Goal: Task Accomplishment & Management: Manage account settings

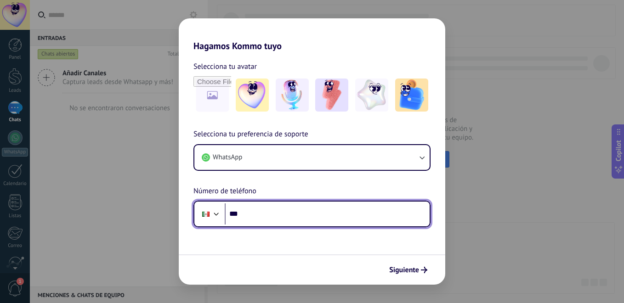
click at [253, 211] on input "***" at bounding box center [327, 213] width 205 height 21
type input "**********"
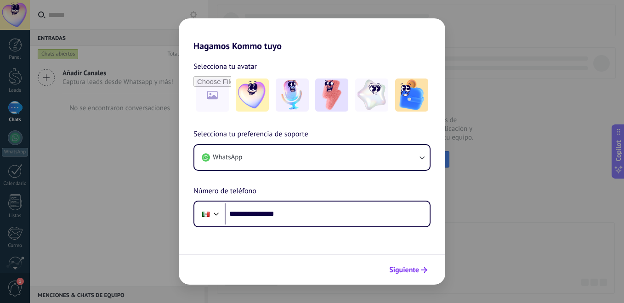
click at [399, 265] on button "Siguiente" at bounding box center [408, 270] width 46 height 16
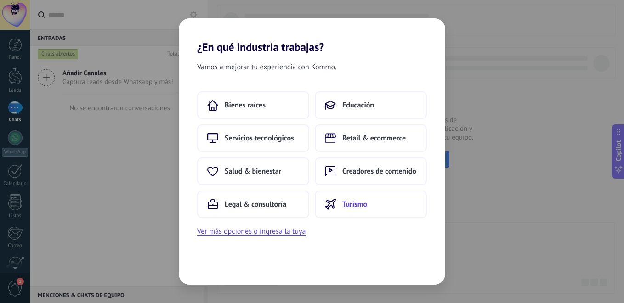
click at [342, 203] on span "Turismo" at bounding box center [354, 204] width 25 height 9
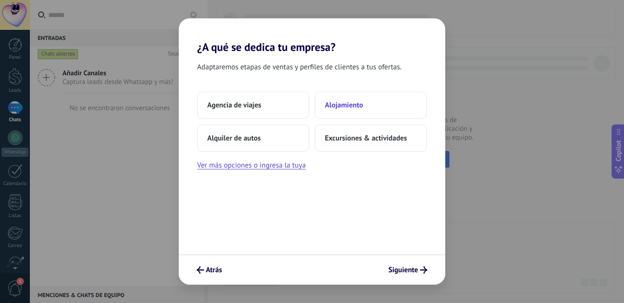
click at [334, 113] on button "Alojamiento" at bounding box center [371, 105] width 112 height 28
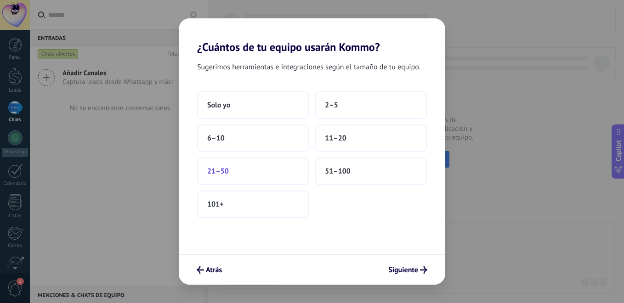
click at [219, 164] on button "21–50" at bounding box center [253, 171] width 112 height 28
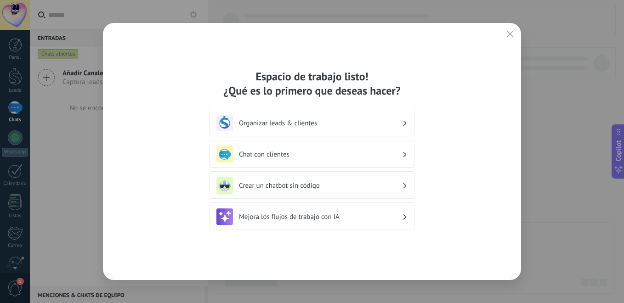
click at [241, 127] on h3 "Organizar leads & clientes" at bounding box center [320, 123] width 163 height 9
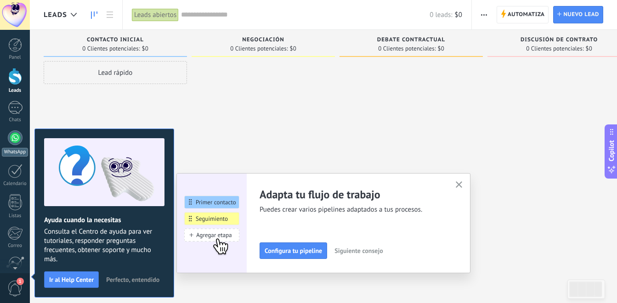
click at [13, 138] on div at bounding box center [15, 137] width 15 height 15
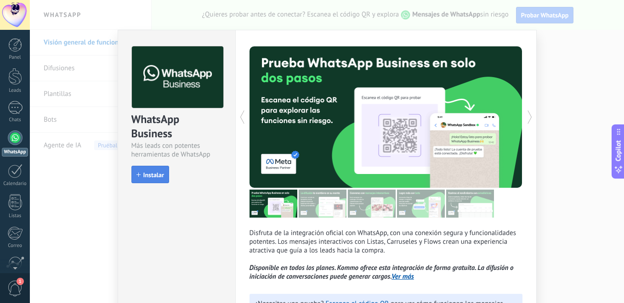
click at [152, 182] on button "Instalar" at bounding box center [150, 174] width 38 height 17
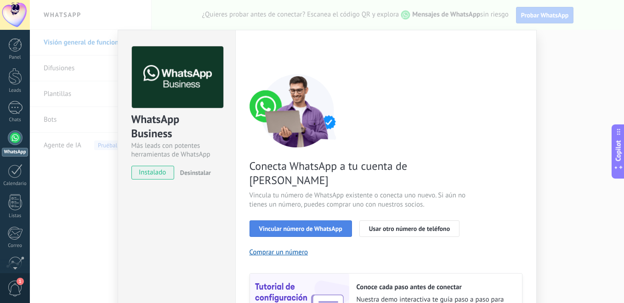
click at [276, 220] on button "Vincular número de WhatsApp" at bounding box center [300, 228] width 102 height 17
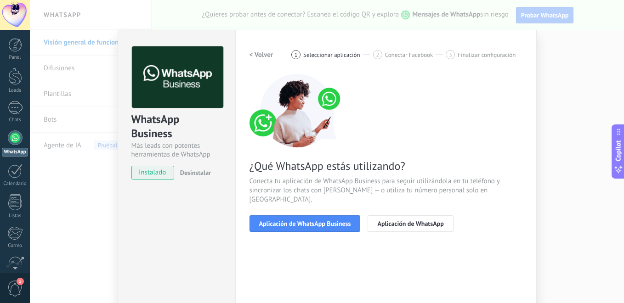
click at [276, 219] on button "Aplicación de WhatsApp Business" at bounding box center [304, 223] width 111 height 17
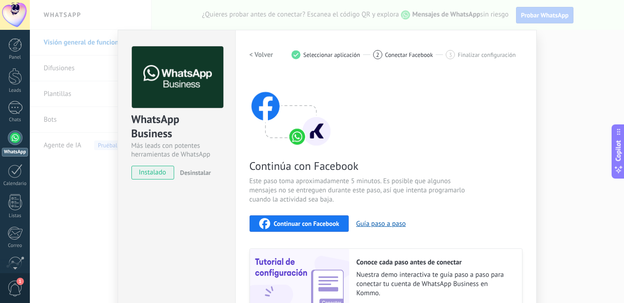
click at [306, 222] on span "Continuar con Facebook" at bounding box center [307, 223] width 66 height 6
click at [378, 227] on button "Guía paso a paso" at bounding box center [381, 223] width 50 height 9
click at [356, 219] on button "Guía paso a paso" at bounding box center [381, 223] width 50 height 9
click at [14, 267] on div "Panel Leads Chats WhatsApp Clientes" at bounding box center [15, 116] width 30 height 314
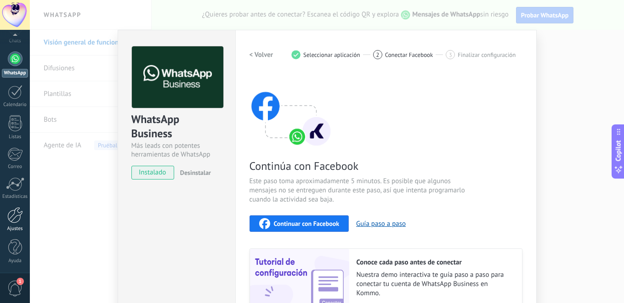
click at [20, 218] on div at bounding box center [15, 215] width 16 height 16
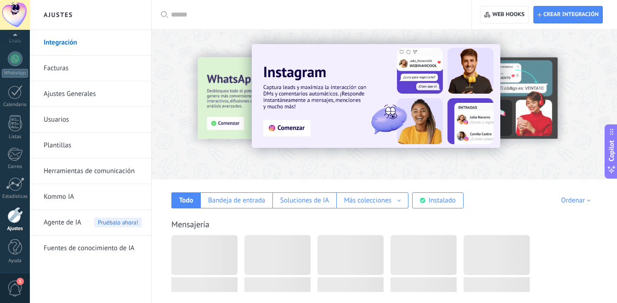
click at [77, 152] on link "Plantillas" at bounding box center [93, 146] width 98 height 26
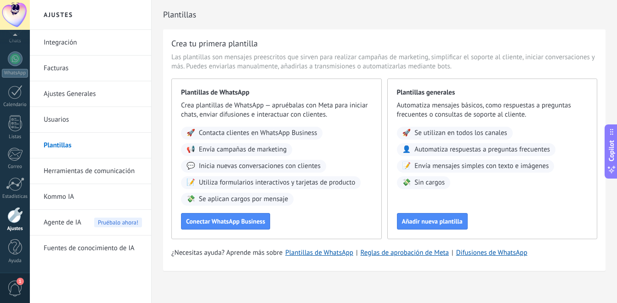
click at [53, 151] on link "Plantillas" at bounding box center [93, 146] width 98 height 26
click at [424, 219] on span "Añadir nueva plantilla" at bounding box center [432, 221] width 61 height 6
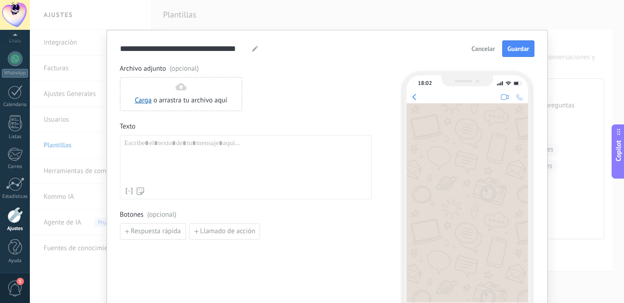
click at [176, 10] on div "**********" at bounding box center [327, 151] width 594 height 303
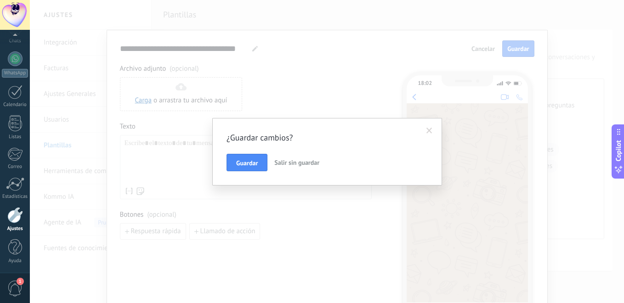
click at [425, 129] on span at bounding box center [428, 131] width 15 height 16
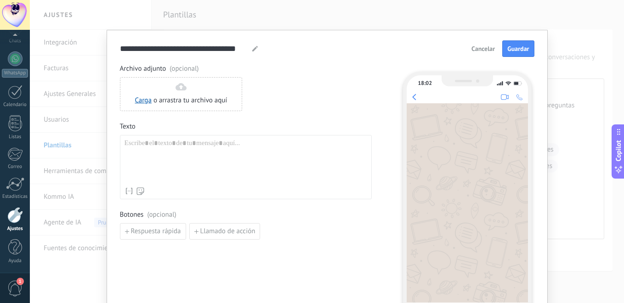
click at [477, 50] on span "Cancelar" at bounding box center [482, 48] width 23 height 6
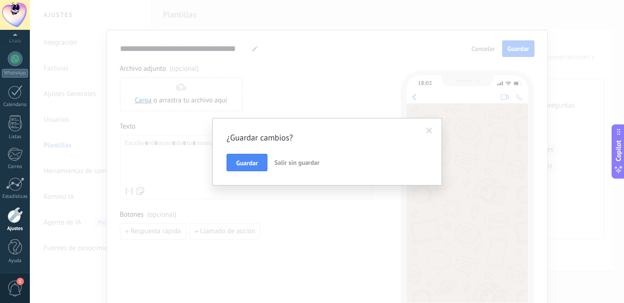
click at [284, 163] on span "Salir sin guardar" at bounding box center [296, 162] width 45 height 8
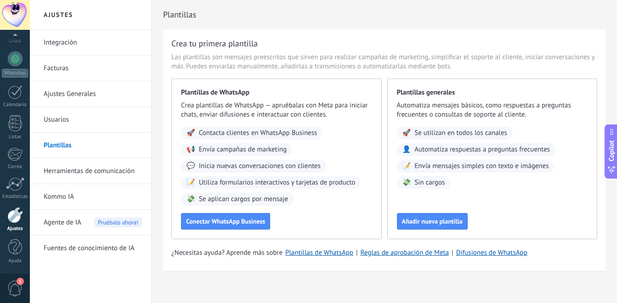
click at [88, 144] on link "Plantillas" at bounding box center [93, 146] width 98 height 26
click at [211, 218] on span "Conectar WhatsApp Business" at bounding box center [225, 221] width 79 height 6
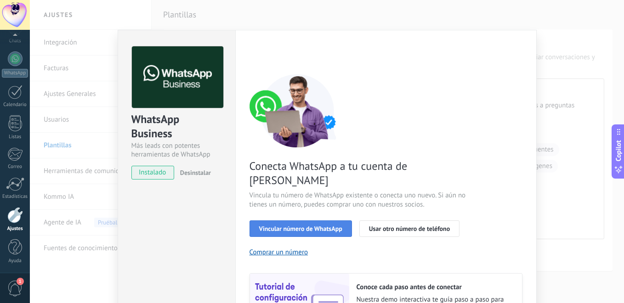
click at [266, 225] on span "Vincular número de WhatsApp" at bounding box center [300, 228] width 83 height 6
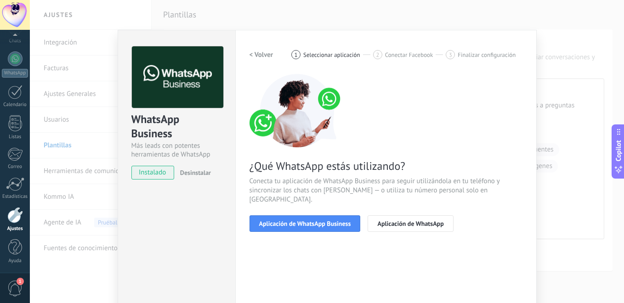
click at [266, 220] on span "Aplicación de WhatsApp Business" at bounding box center [305, 223] width 92 height 6
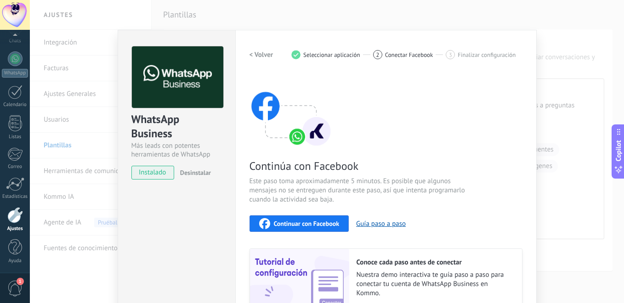
click at [266, 222] on icon "button" at bounding box center [264, 223] width 11 height 11
click at [51, 145] on div "WhatsApp Business Más leads con potentes herramientas de WhatsApp instalado Des…" at bounding box center [327, 151] width 594 height 303
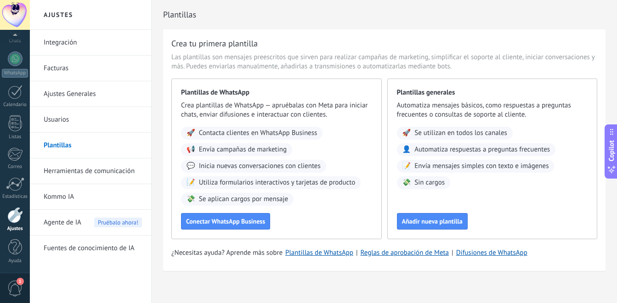
click at [430, 209] on div "Plantillas generales Automatiza mensajes básicos, como respuestas a preguntas f…" at bounding box center [492, 159] width 210 height 161
click at [426, 218] on span "Añadir nueva plantilla" at bounding box center [432, 221] width 61 height 6
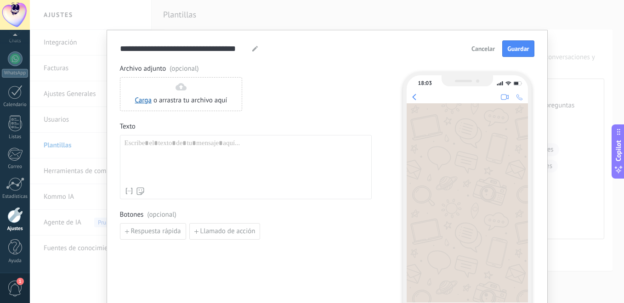
click at [617, 149] on span "Copilot" at bounding box center [617, 150] width 9 height 21
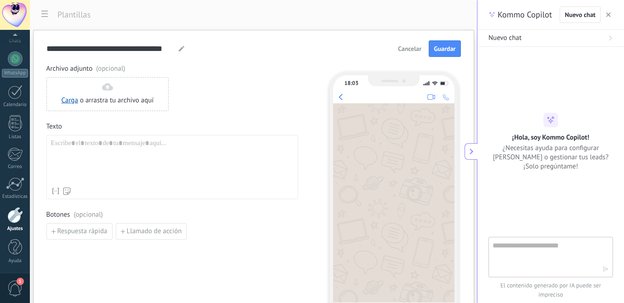
click at [476, 158] on button at bounding box center [470, 151] width 13 height 17
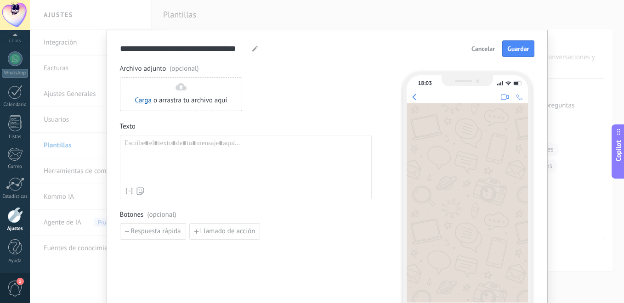
click at [184, 6] on div "**********" at bounding box center [327, 151] width 594 height 303
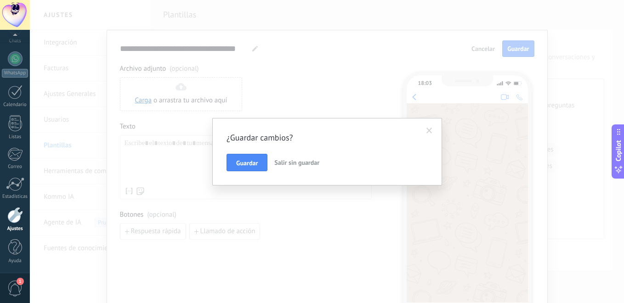
click at [438, 132] on div "¿Guardar cambios? Guardar Salir sin guardar" at bounding box center [327, 151] width 230 height 67
click at [428, 131] on span at bounding box center [429, 131] width 6 height 6
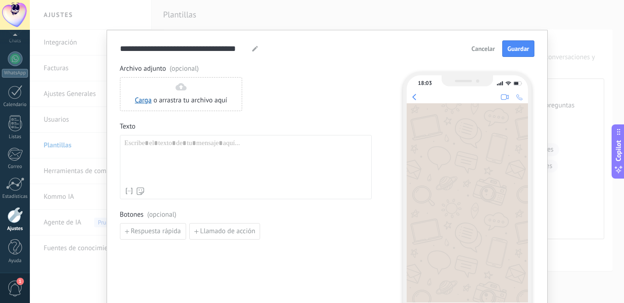
click at [45, 12] on div "**********" at bounding box center [327, 151] width 594 height 303
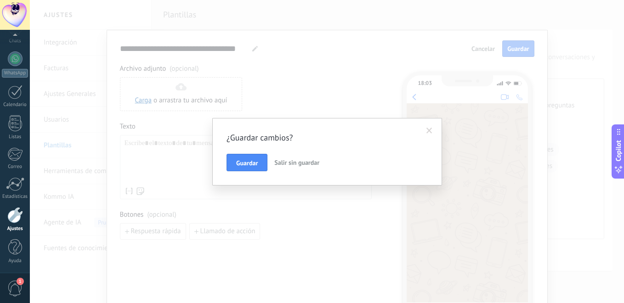
click at [425, 133] on span at bounding box center [428, 131] width 15 height 16
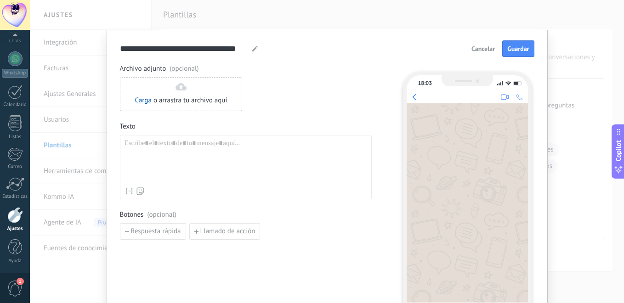
click at [483, 43] on button "Cancelar" at bounding box center [483, 49] width 32 height 14
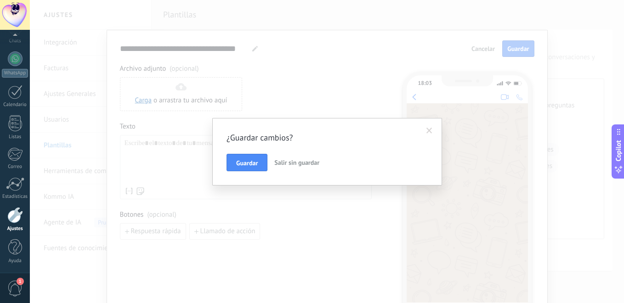
click at [295, 161] on span "Salir sin guardar" at bounding box center [296, 162] width 45 height 8
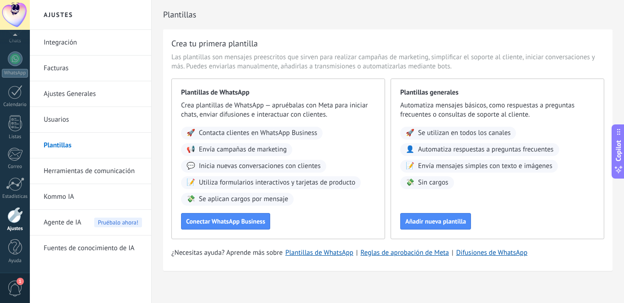
click at [295, 161] on div at bounding box center [327, 151] width 594 height 303
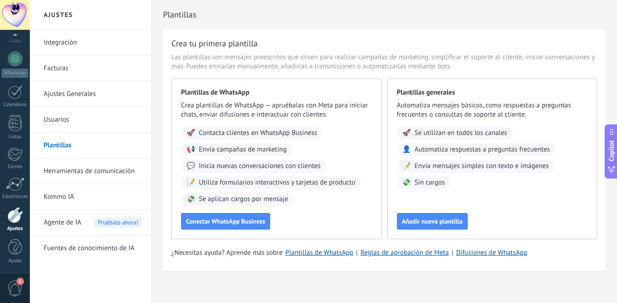
click at [124, 94] on link "Ajustes Generales" at bounding box center [93, 94] width 98 height 26
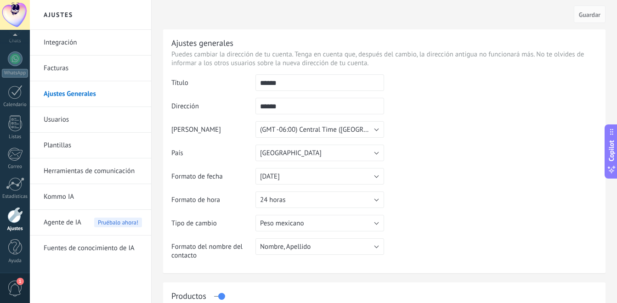
click at [92, 146] on link "Plantillas" at bounding box center [93, 146] width 98 height 26
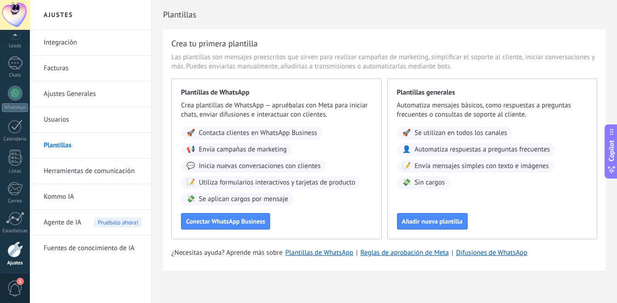
scroll to position [79, 0]
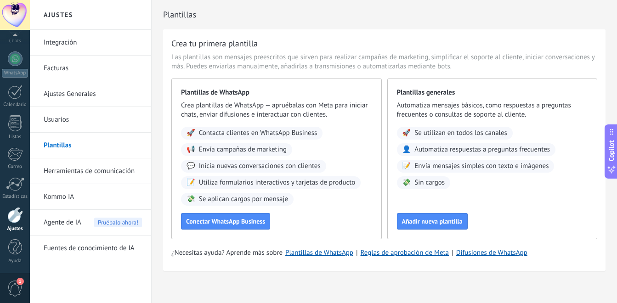
click at [58, 46] on link "Integración" at bounding box center [93, 43] width 98 height 26
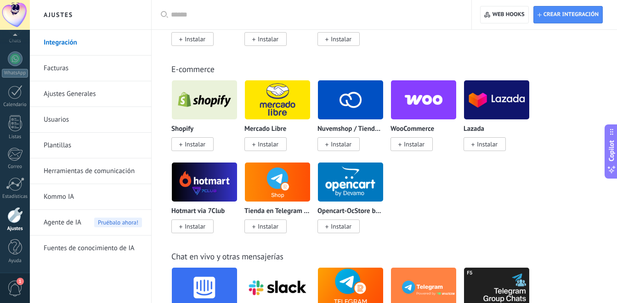
scroll to position [90, 0]
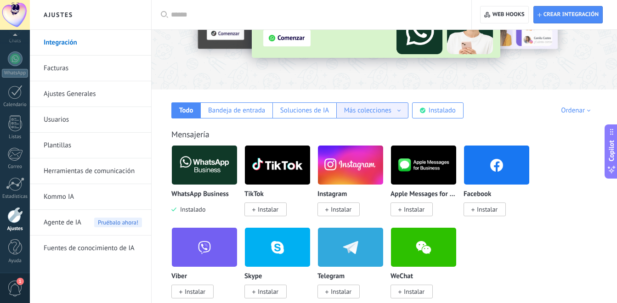
click at [399, 111] on div "Más colecciones" at bounding box center [372, 110] width 56 height 9
click at [380, 136] on div "Fuentes de leads" at bounding box center [372, 142] width 71 height 16
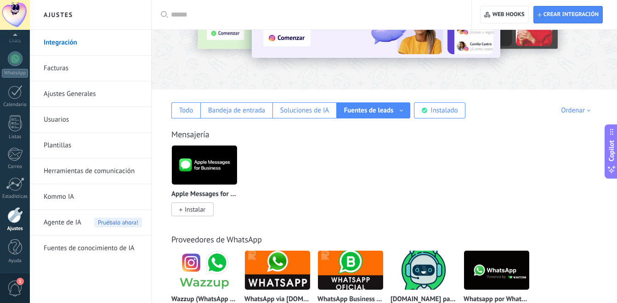
scroll to position [355, 0]
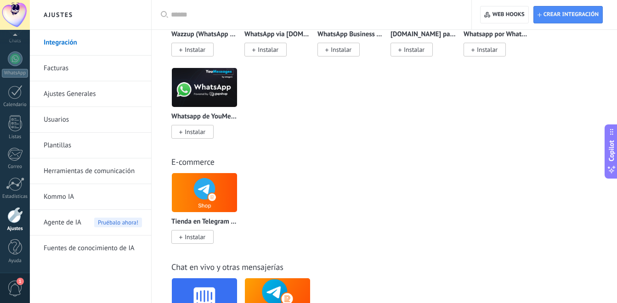
click at [95, 96] on link "Ajustes Generales" at bounding box center [93, 94] width 98 height 26
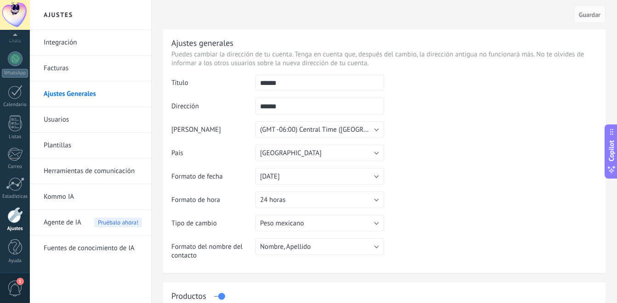
click at [62, 140] on link "Plantillas" at bounding box center [93, 146] width 98 height 26
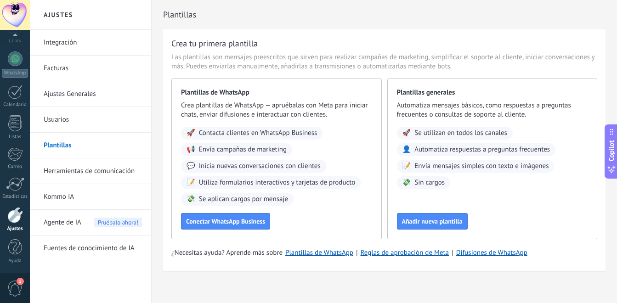
click at [51, 194] on link "Kommo IA" at bounding box center [93, 197] width 98 height 26
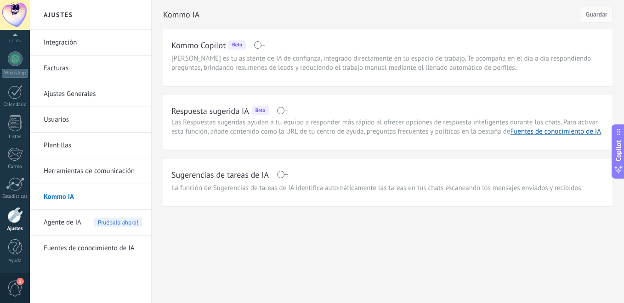
click at [82, 247] on link "Fuentes de conocimiento de IA" at bounding box center [93, 249] width 98 height 26
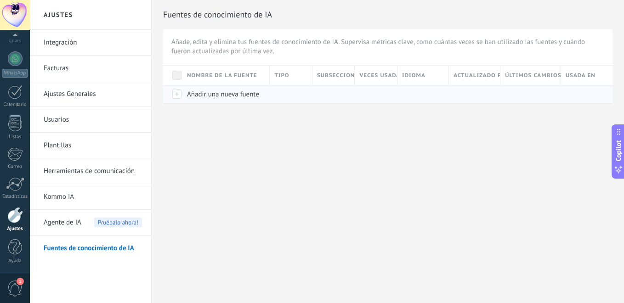
click at [189, 96] on span "Añadir una nueva fuente" at bounding box center [223, 94] width 72 height 9
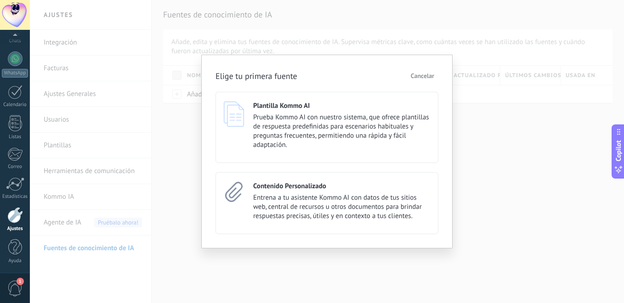
click at [410, 78] on span "Cancelar" at bounding box center [421, 76] width 23 height 6
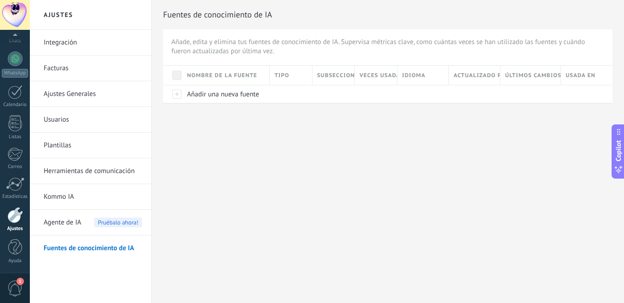
click at [63, 94] on link "Ajustes Generales" at bounding box center [93, 94] width 98 height 26
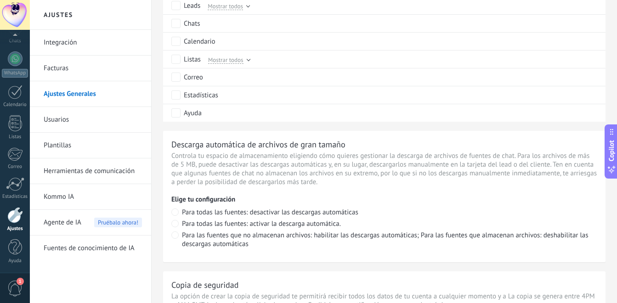
scroll to position [726, 0]
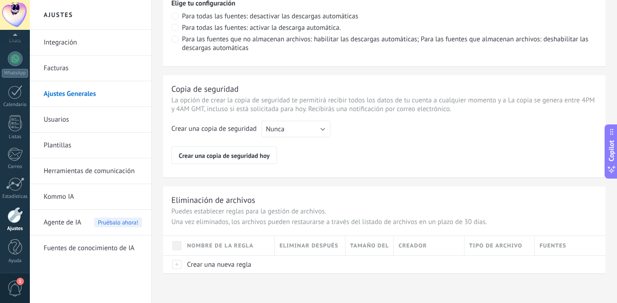
click at [69, 219] on span "Agente de IA" at bounding box center [63, 223] width 38 height 26
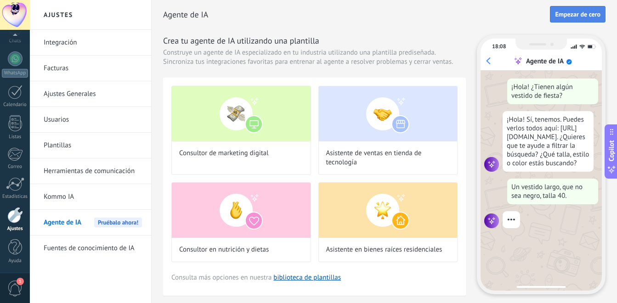
click at [577, 12] on span "Empezar de cero" at bounding box center [577, 14] width 45 height 6
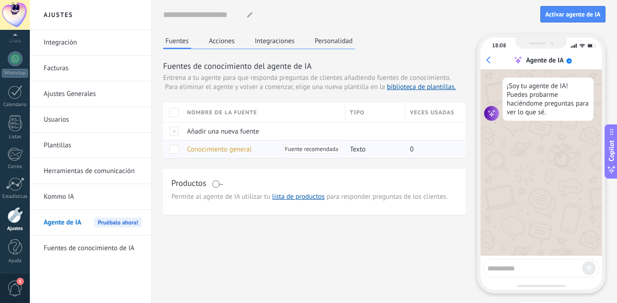
click at [194, 151] on span "Conocimiento general" at bounding box center [219, 149] width 65 height 9
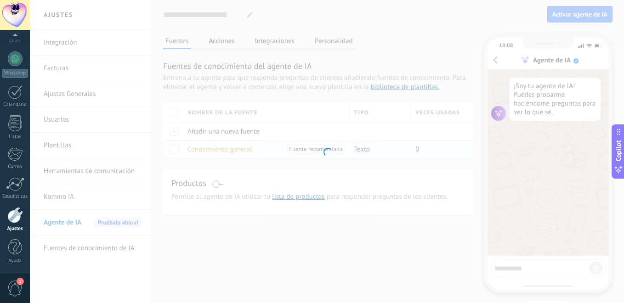
click at [194, 151] on div "**********" at bounding box center [327, 151] width 594 height 303
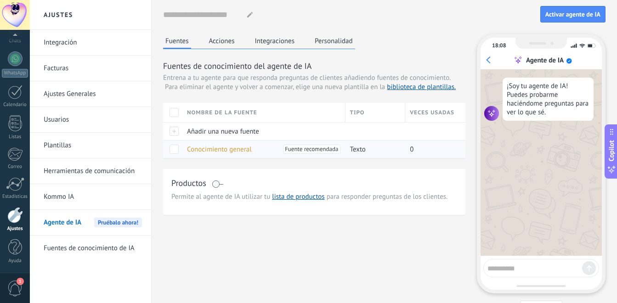
click at [194, 151] on span "Conocimiento general" at bounding box center [219, 149] width 65 height 9
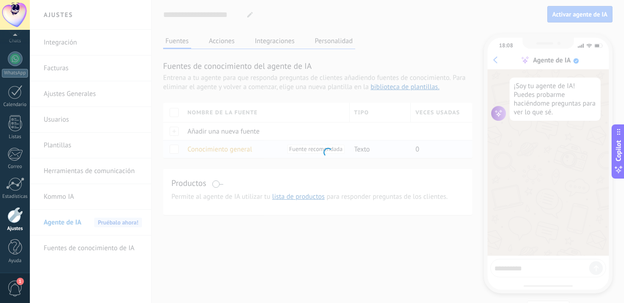
type input "**********"
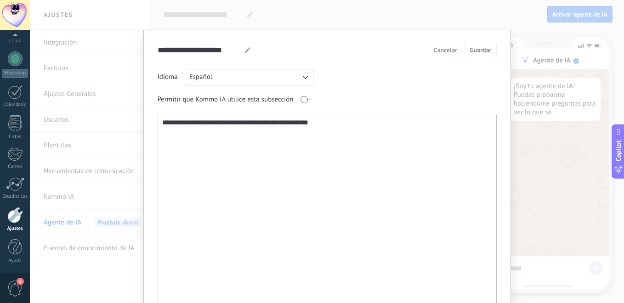
click at [194, 151] on textarea "**********" at bounding box center [326, 212] width 336 height 197
click at [341, 124] on textarea "**********" at bounding box center [326, 212] width 336 height 197
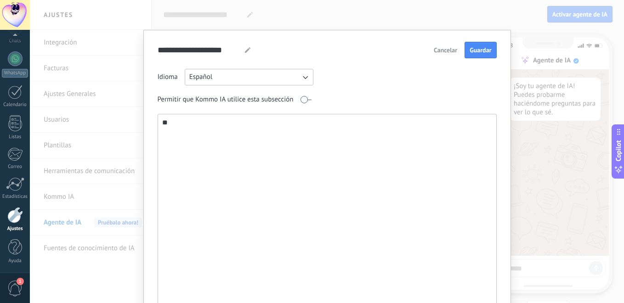
type textarea "*"
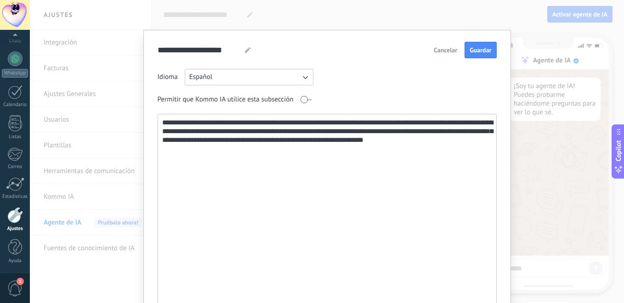
drag, startPoint x: 250, startPoint y: 132, endPoint x: 311, endPoint y: 185, distance: 80.4
click at [311, 185] on textarea "**********" at bounding box center [326, 212] width 336 height 197
click at [479, 142] on textarea "**********" at bounding box center [326, 212] width 336 height 197
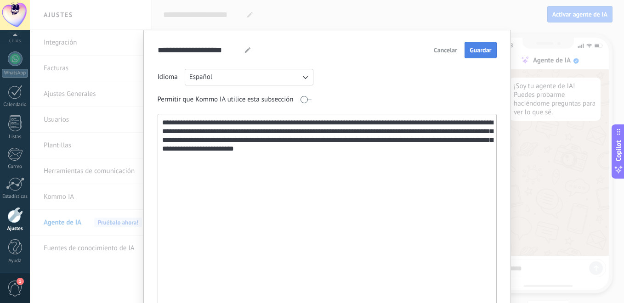
click at [483, 50] on span "Guardar" at bounding box center [480, 50] width 22 height 6
click at [382, 154] on textarea "**********" at bounding box center [326, 212] width 336 height 197
type textarea "**********"
click at [469, 56] on button "Guardar" at bounding box center [480, 50] width 32 height 17
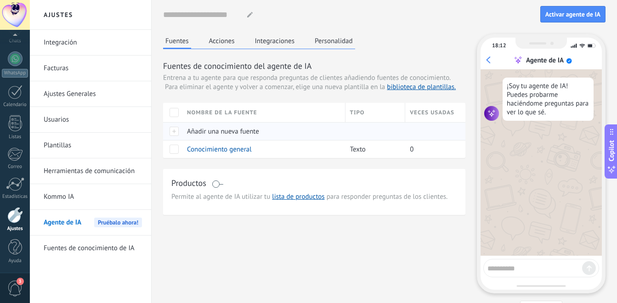
click at [202, 131] on span "Añadir una nueva fuente" at bounding box center [223, 131] width 72 height 9
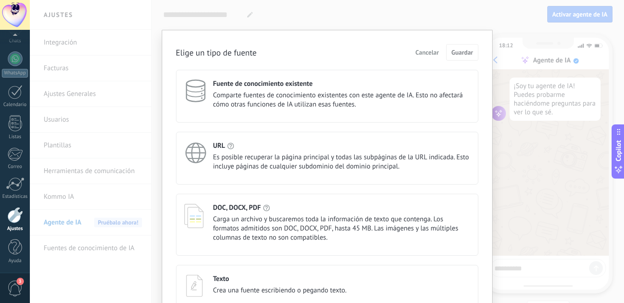
click at [432, 54] on span "Cancelar" at bounding box center [426, 52] width 23 height 6
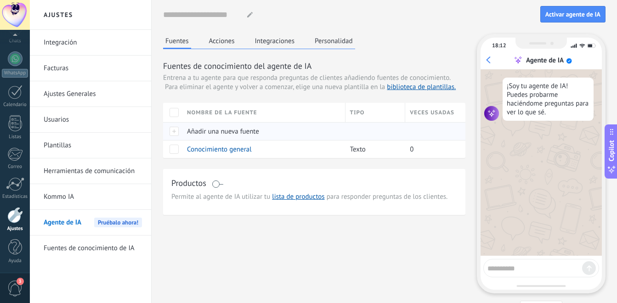
click at [202, 130] on span "Añadir una nueva fuente" at bounding box center [223, 131] width 72 height 9
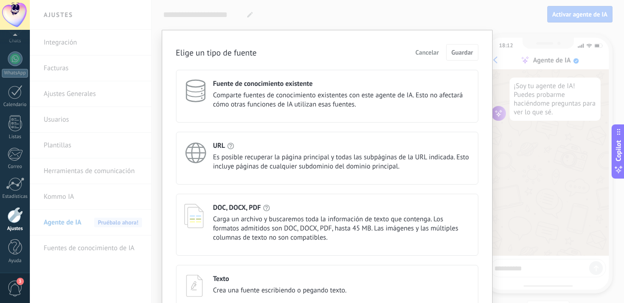
click at [214, 277] on h4 "Texto" at bounding box center [221, 279] width 16 height 9
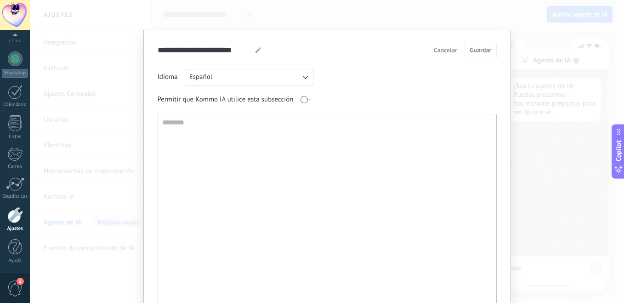
type textarea "**********"
click at [433, 53] on span "Cancelar" at bounding box center [444, 50] width 23 height 6
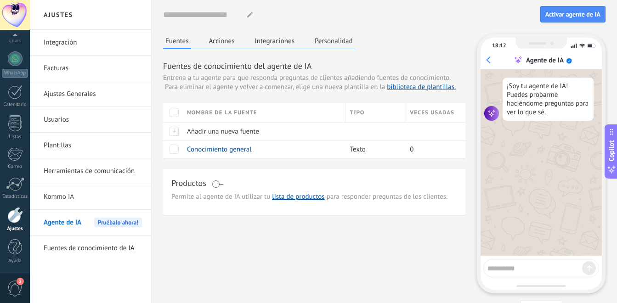
click at [222, 186] on span at bounding box center [217, 183] width 11 height 7
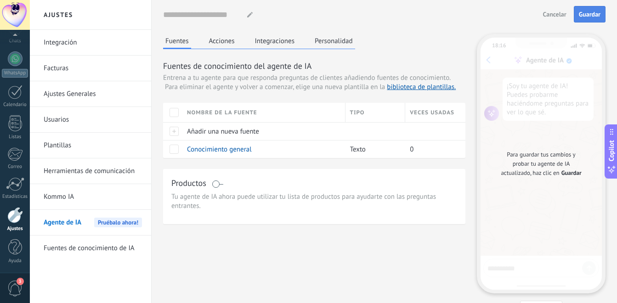
click at [599, 14] on span "Guardar" at bounding box center [590, 14] width 22 height 6
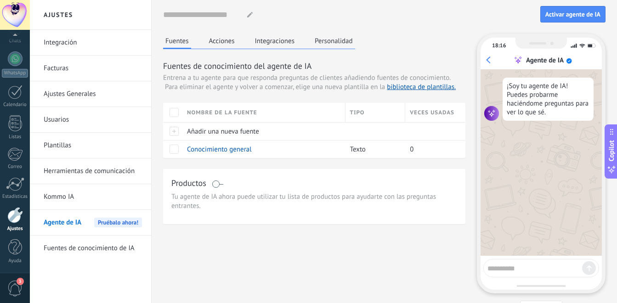
click at [215, 185] on span at bounding box center [217, 183] width 11 height 7
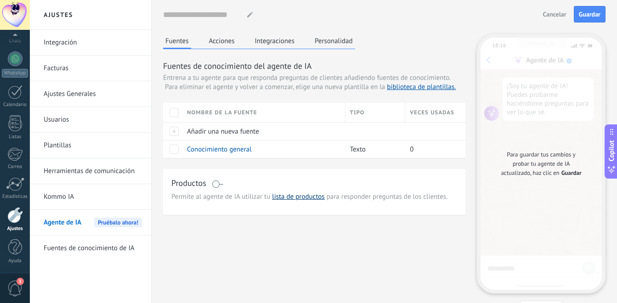
click at [286, 195] on link "lista de productos" at bounding box center [298, 196] width 52 height 9
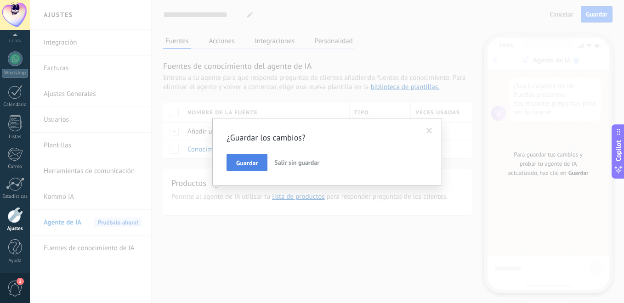
click at [243, 163] on span "Guardar" at bounding box center [247, 163] width 22 height 6
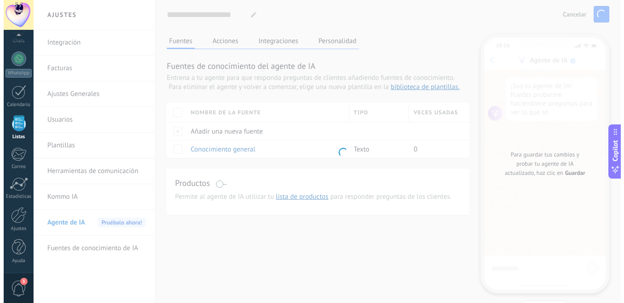
scroll to position [57, 0]
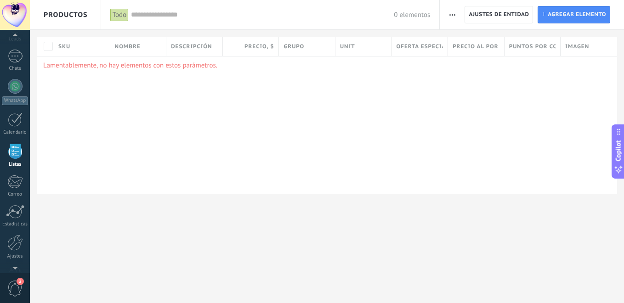
scroll to position [57, 0]
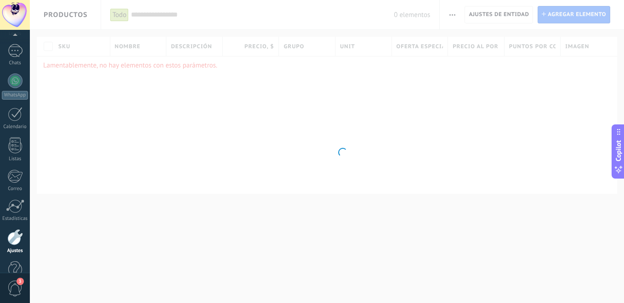
scroll to position [79, 0]
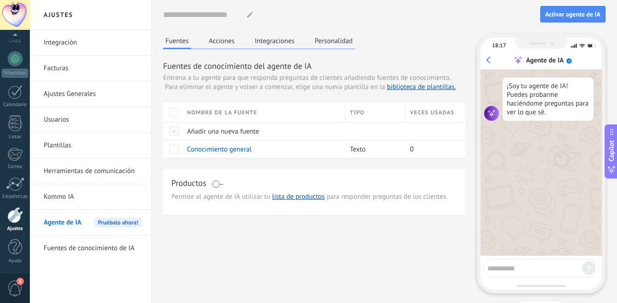
click at [219, 185] on span at bounding box center [217, 183] width 11 height 7
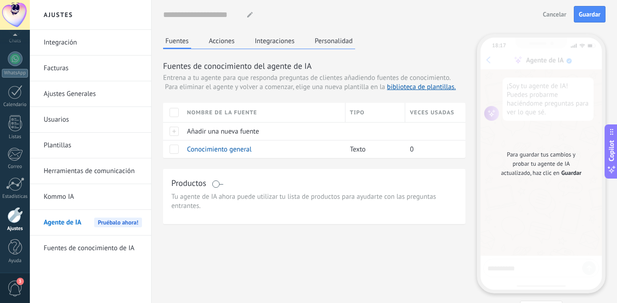
click at [213, 186] on span at bounding box center [217, 183] width 11 height 7
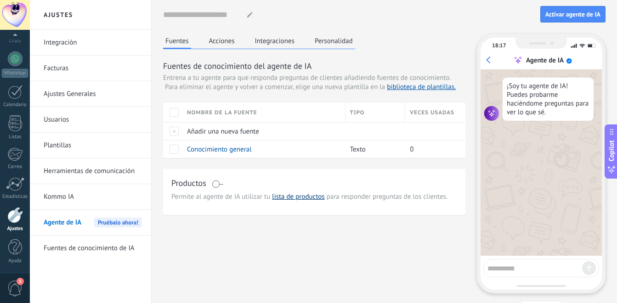
click at [282, 201] on link "lista de productos" at bounding box center [298, 196] width 52 height 9
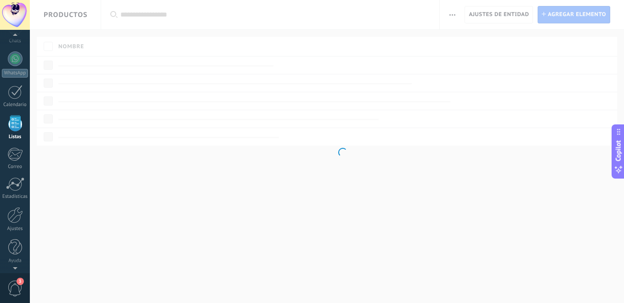
scroll to position [57, 0]
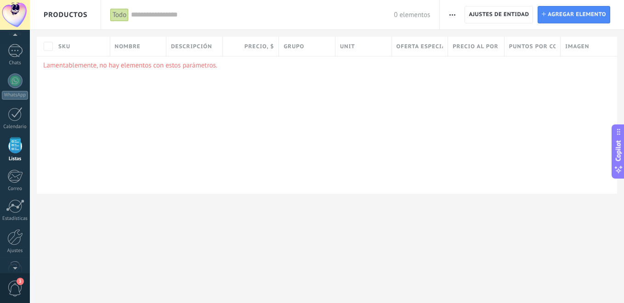
click at [351, 48] on span "Unit" at bounding box center [347, 46] width 15 height 9
click at [259, 100] on div "Lamentablemente, no hay elementos con estos parámetros." at bounding box center [327, 125] width 580 height 138
click at [173, 66] on p "Lamentablemente, no hay elementos con estos parámetros." at bounding box center [326, 65] width 567 height 9
click at [121, 49] on span "Nombre" at bounding box center [128, 46] width 26 height 9
click at [67, 42] on div "SKU" at bounding box center [82, 46] width 56 height 19
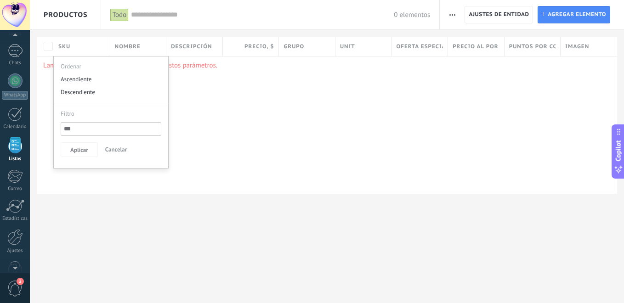
click at [67, 42] on div "SKU" at bounding box center [82, 46] width 56 height 19
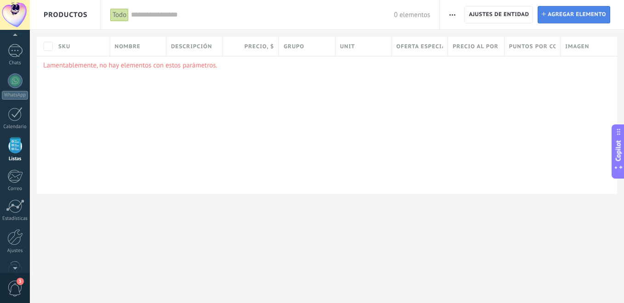
click at [556, 15] on span "Agregar elemento" at bounding box center [576, 14] width 58 height 17
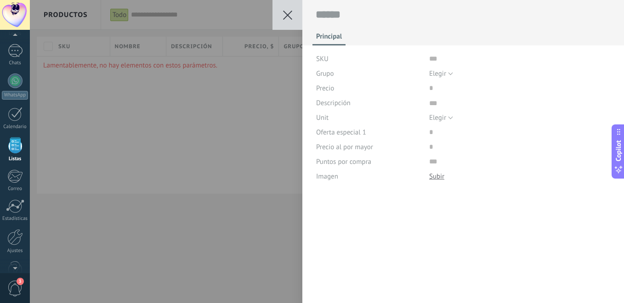
scroll to position [9, 0]
click at [448, 73] on button "Elegir" at bounding box center [441, 73] width 24 height 15
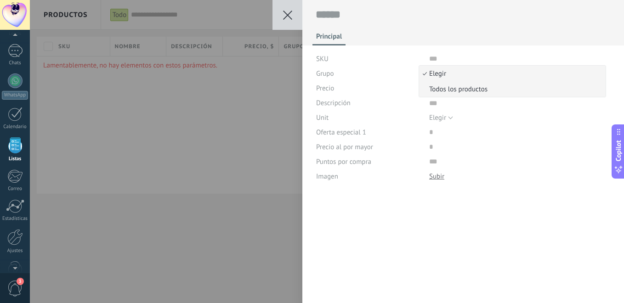
click at [440, 89] on span "Todos los productos" at bounding box center [511, 89] width 184 height 9
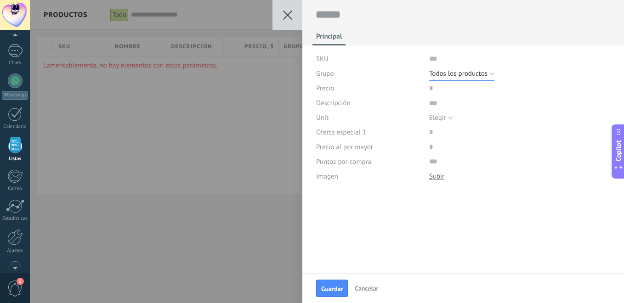
click at [489, 74] on button "Todos los productos" at bounding box center [461, 73] width 65 height 15
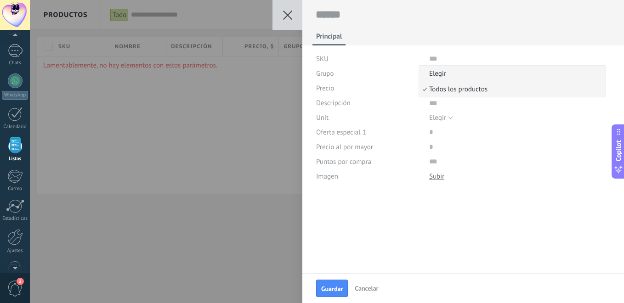
click at [470, 76] on span "Elegir" at bounding box center [511, 73] width 184 height 9
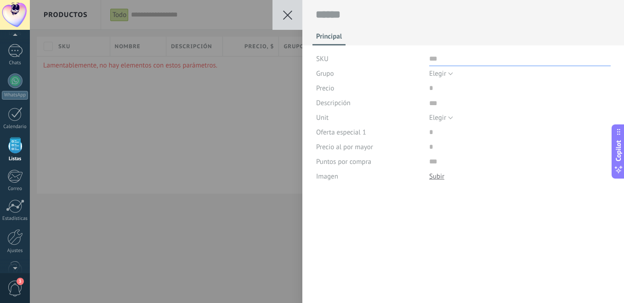
click at [432, 57] on input "text" at bounding box center [519, 58] width 181 height 15
click at [436, 85] on input "price" at bounding box center [458, 88] width 58 height 15
click at [286, 17] on icon at bounding box center [287, 15] width 9 height 9
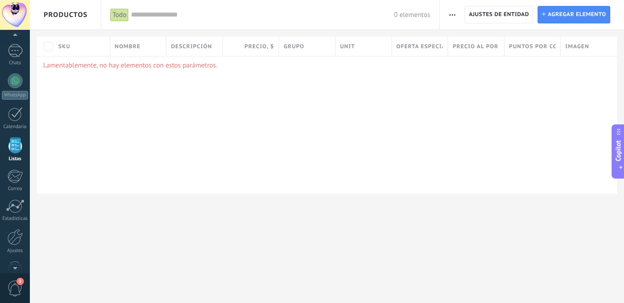
click at [254, 100] on div "Lamentablemente, no hay elementos con estos parámetros." at bounding box center [327, 125] width 580 height 138
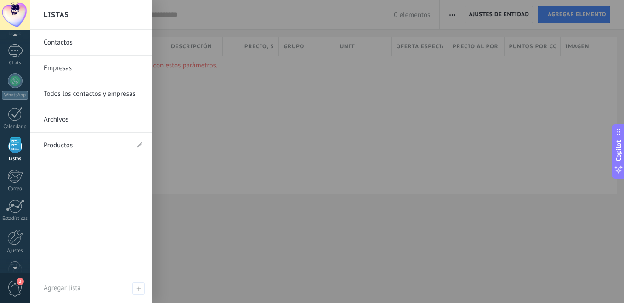
click at [51, 121] on link "Archivos" at bounding box center [93, 120] width 99 height 26
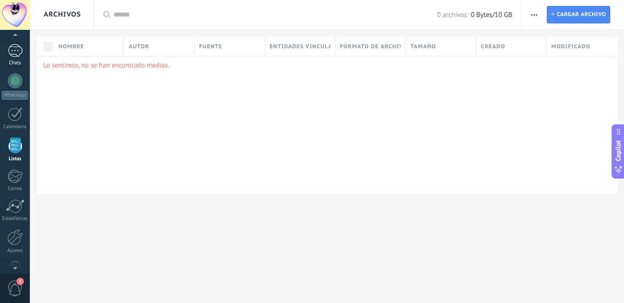
click at [10, 59] on link "Chats" at bounding box center [15, 55] width 30 height 22
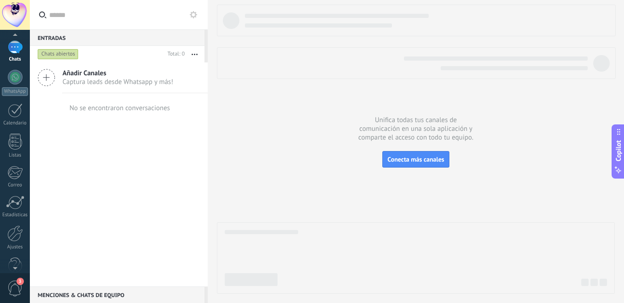
scroll to position [79, 0]
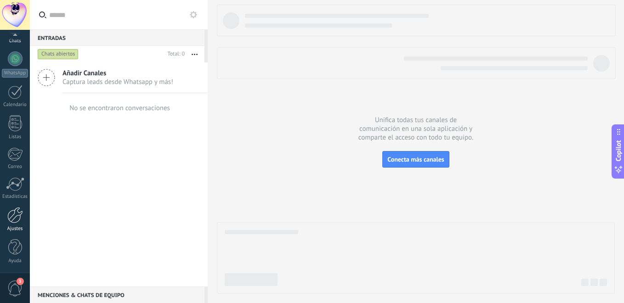
click at [13, 224] on link "Ajustes" at bounding box center [15, 219] width 30 height 25
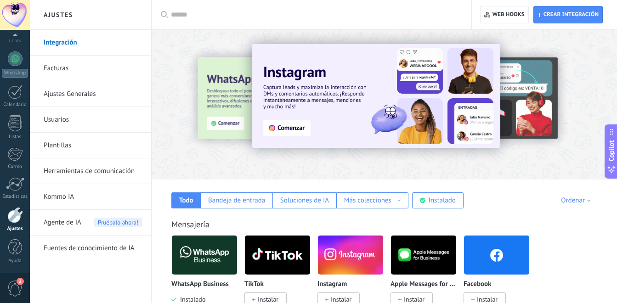
click at [71, 90] on link "Ajustes Generales" at bounding box center [93, 94] width 98 height 26
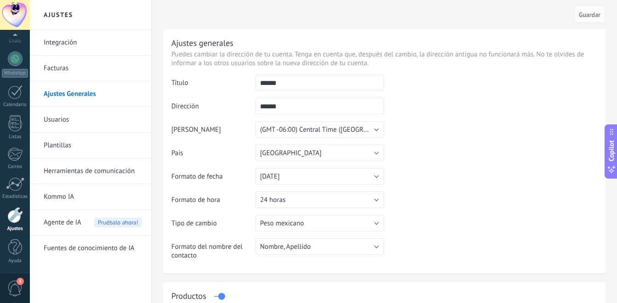
click at [62, 218] on span "Agente de IA" at bounding box center [63, 223] width 38 height 26
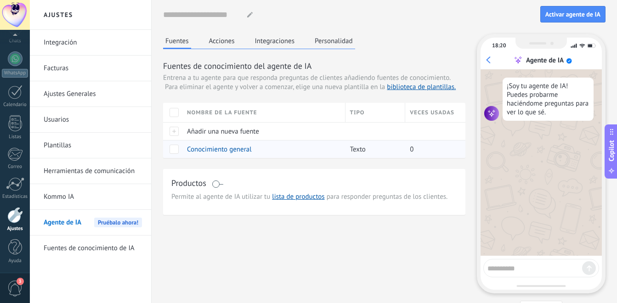
click at [202, 146] on span "Conocimiento general" at bounding box center [219, 149] width 65 height 9
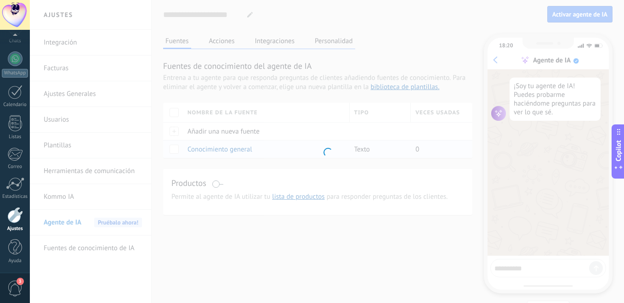
type input "**********"
type textarea "**********"
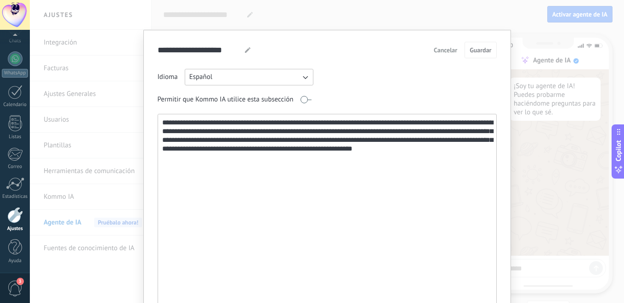
click at [177, 159] on textarea "**********" at bounding box center [326, 212] width 336 height 197
click at [182, 159] on textarea "**********" at bounding box center [326, 212] width 336 height 197
click at [245, 51] on use at bounding box center [248, 50] width 6 height 6
type input "*"
type input "**********"
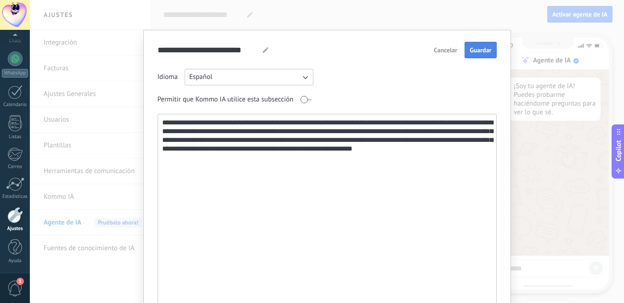
click at [478, 45] on button "Guardar" at bounding box center [480, 50] width 32 height 17
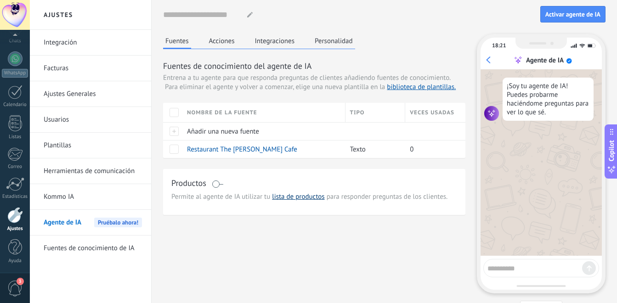
click at [284, 196] on link "lista de productos" at bounding box center [298, 196] width 52 height 9
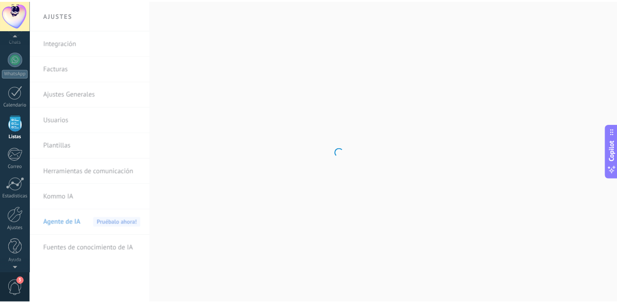
scroll to position [57, 0]
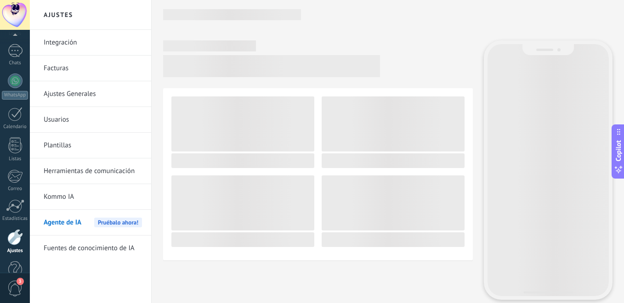
scroll to position [79, 0]
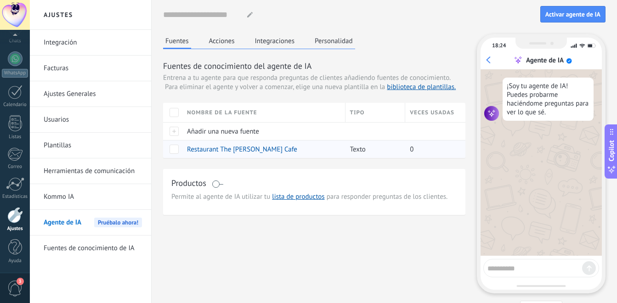
click at [169, 150] on span at bounding box center [173, 149] width 9 height 9
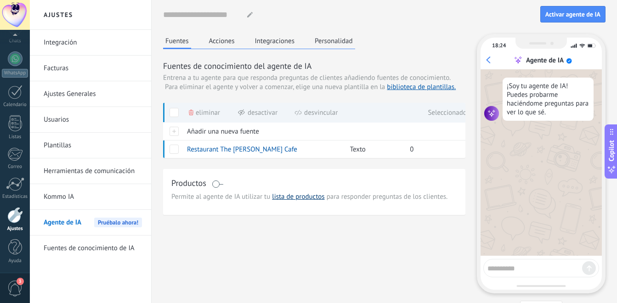
click at [276, 196] on link "lista de productos" at bounding box center [298, 196] width 52 height 9
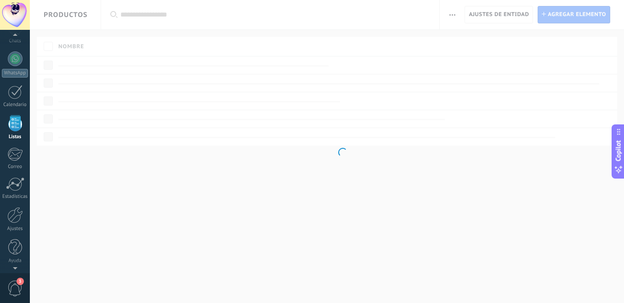
scroll to position [57, 0]
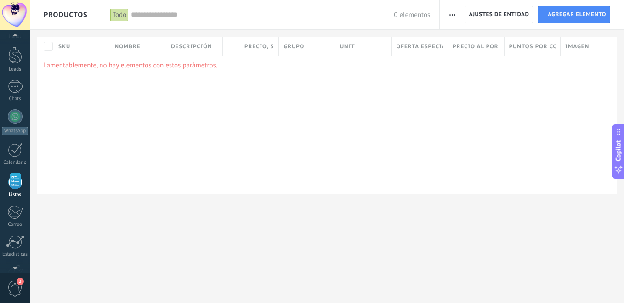
scroll to position [57, 0]
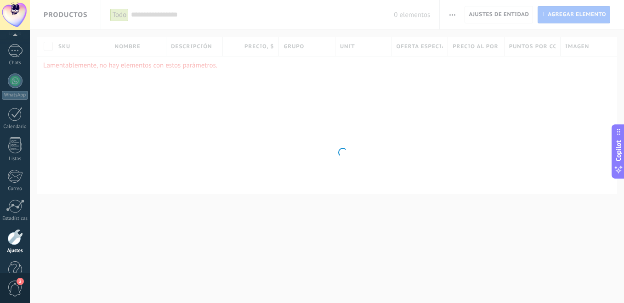
scroll to position [79, 0]
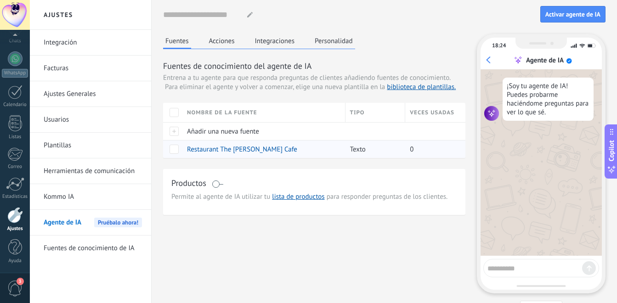
click at [171, 151] on span at bounding box center [173, 149] width 9 height 9
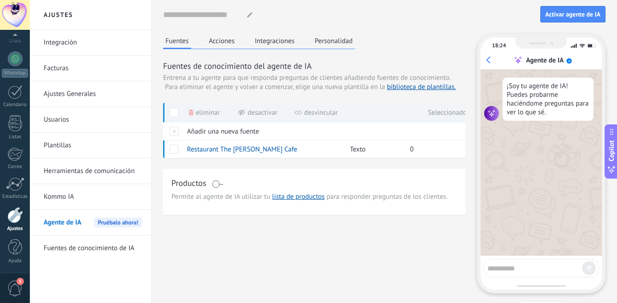
click at [220, 185] on span at bounding box center [217, 183] width 11 height 7
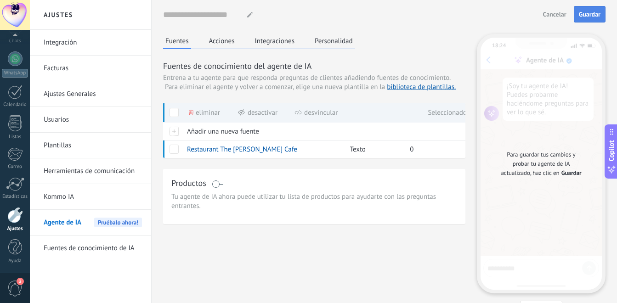
click at [584, 16] on span "Guardar" at bounding box center [590, 14] width 22 height 6
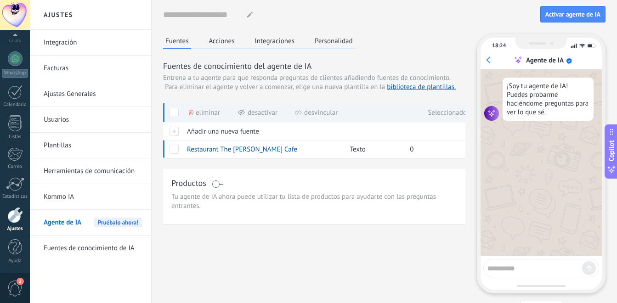
click at [584, 16] on span "Activar agente de IA" at bounding box center [572, 14] width 55 height 6
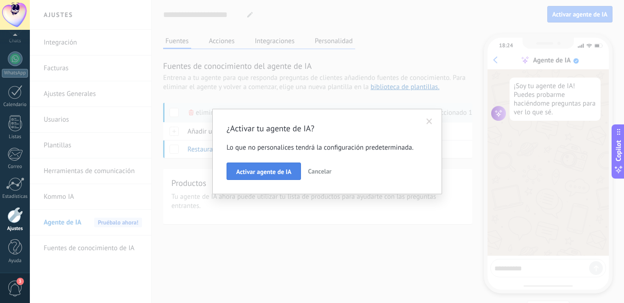
click at [258, 169] on span "Activar agente de IA" at bounding box center [263, 172] width 55 height 6
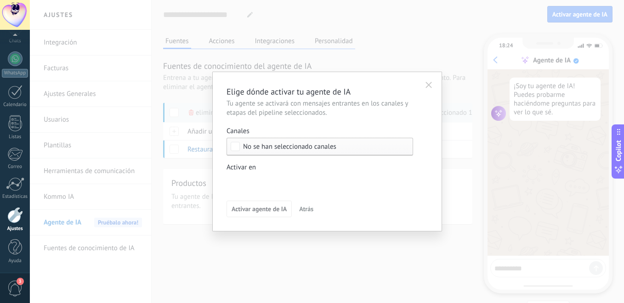
click at [0, 0] on div "Incoming leads Contacto inicial Negociación Debate contractual Discusión de con…" at bounding box center [0, 0] width 0 height 0
click at [242, 181] on span at bounding box center [263, 181] width 47 height 8
click at [303, 157] on div at bounding box center [327, 151] width 594 height 303
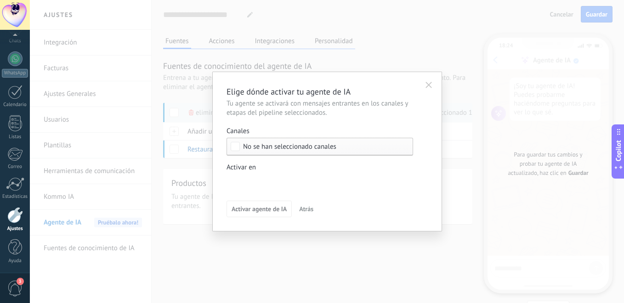
click at [426, 86] on icon "button" at bounding box center [428, 85] width 6 height 6
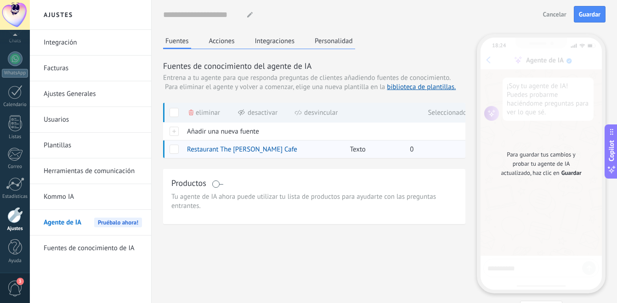
click at [175, 151] on span at bounding box center [173, 149] width 9 height 9
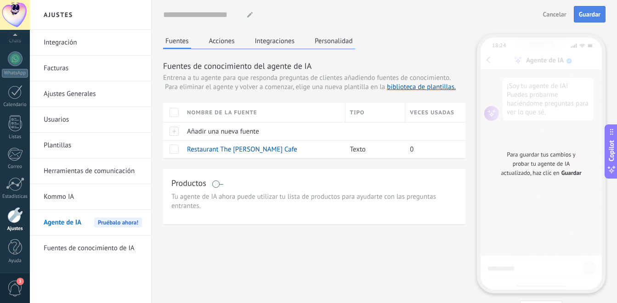
click at [594, 15] on span "Guardar" at bounding box center [590, 14] width 22 height 6
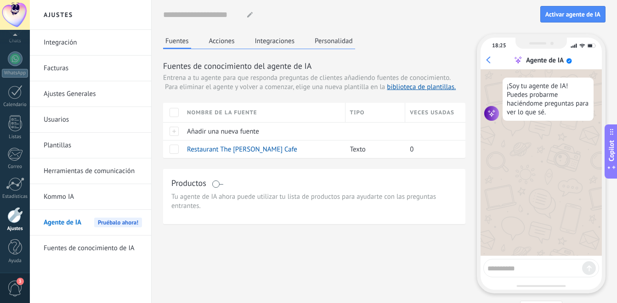
click at [215, 186] on span at bounding box center [217, 183] width 11 height 7
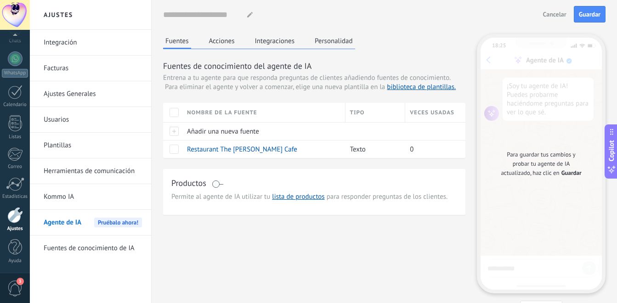
click at [197, 110] on div "Nombre de la fuente" at bounding box center [263, 112] width 162 height 19
click at [201, 229] on div "[PERSON_NAME] Acciones Integraciones Personalidad [PERSON_NAME] de conocimiento…" at bounding box center [384, 175] width 442 height 283
click at [213, 136] on div "Añadir una nueva fuente" at bounding box center [261, 131] width 158 height 17
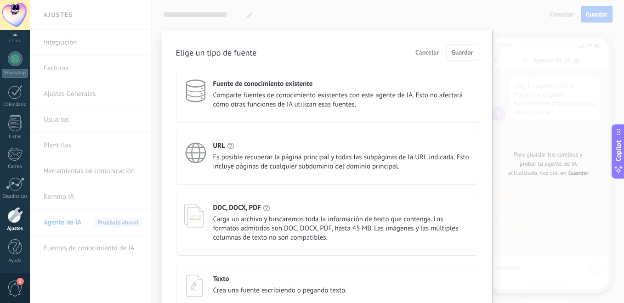
click at [219, 103] on span "Comparte fuentes de conocimiento existentes con este agente de IA. Esto no afec…" at bounding box center [341, 100] width 257 height 18
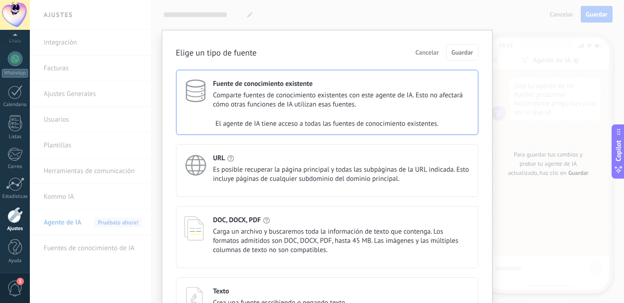
click at [272, 101] on span "Comparte fuentes de conocimiento existentes con este agente de IA. Esto no afec…" at bounding box center [341, 100] width 257 height 18
click at [425, 48] on button "Cancelar" at bounding box center [427, 52] width 32 height 14
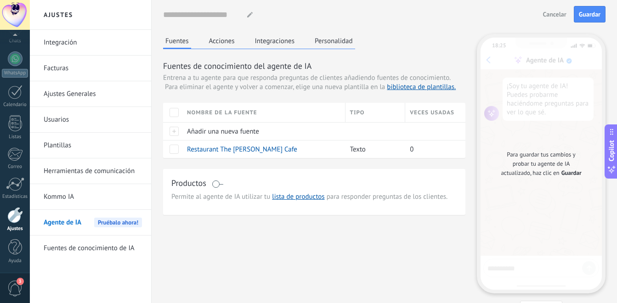
click at [557, 15] on span "Cancelar" at bounding box center [554, 14] width 23 height 6
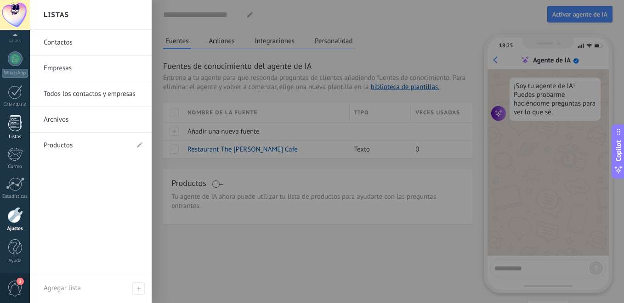
click at [15, 124] on div at bounding box center [15, 123] width 14 height 16
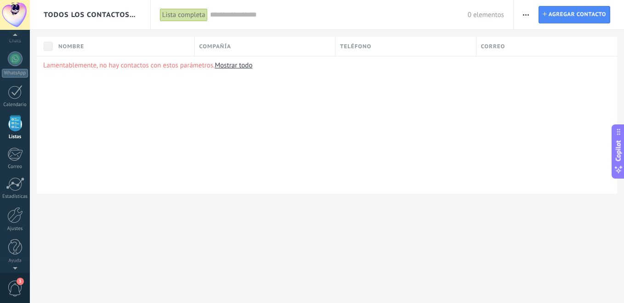
scroll to position [57, 0]
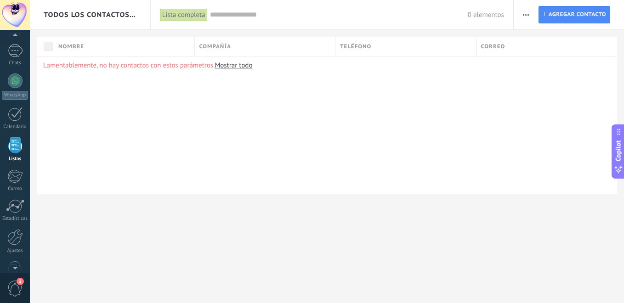
click at [244, 65] on link "Mostrar todo" at bounding box center [233, 65] width 38 height 9
click at [9, 246] on link "Ajustes" at bounding box center [15, 241] width 30 height 25
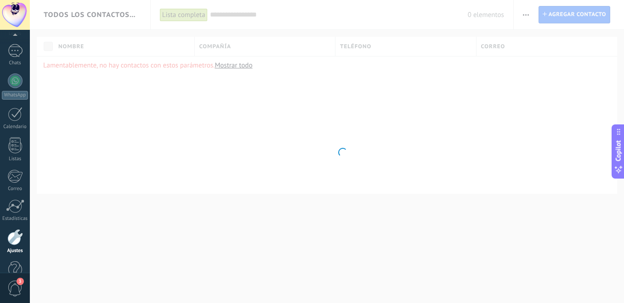
scroll to position [79, 0]
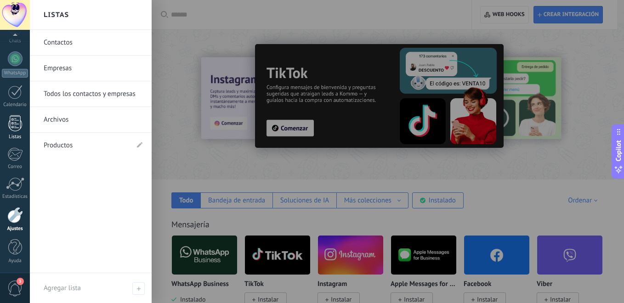
click at [11, 126] on div at bounding box center [15, 123] width 14 height 16
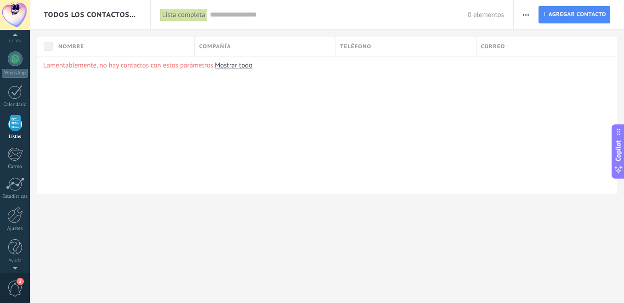
scroll to position [57, 0]
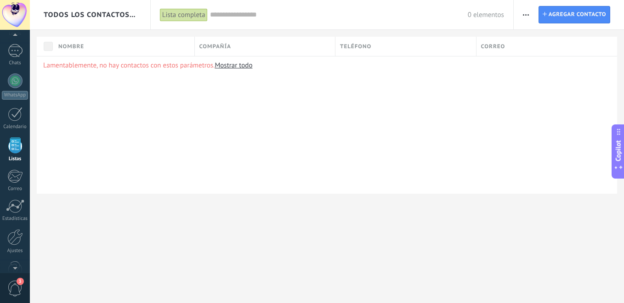
click at [179, 10] on div "Lista completa" at bounding box center [184, 14] width 48 height 13
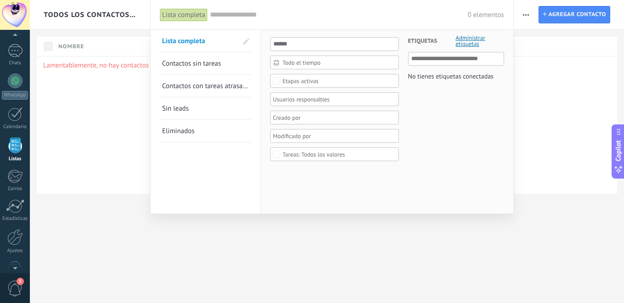
click at [545, 169] on div at bounding box center [312, 151] width 624 height 303
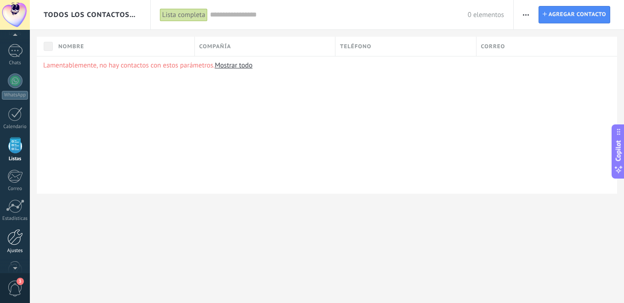
click at [8, 246] on link "Ajustes" at bounding box center [15, 241] width 30 height 25
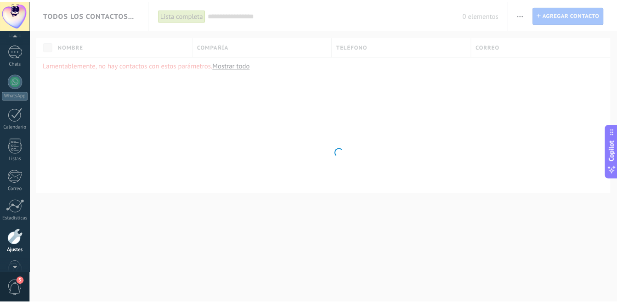
scroll to position [79, 0]
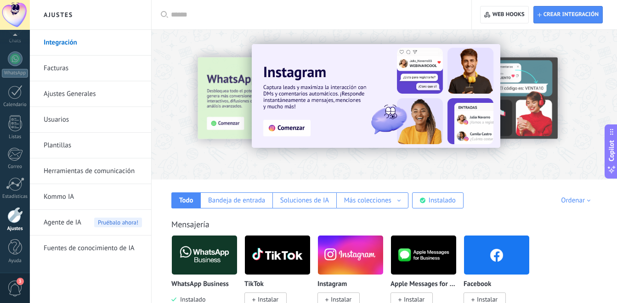
click at [62, 219] on span "Agente de IA" at bounding box center [63, 223] width 38 height 26
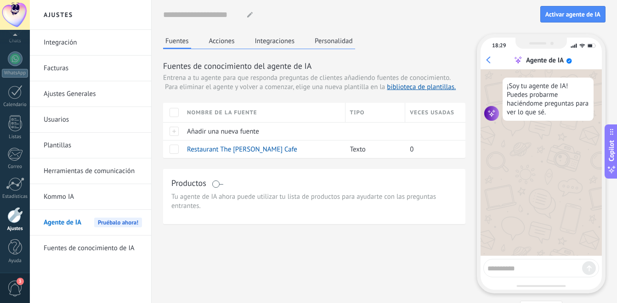
click at [499, 273] on div at bounding box center [541, 268] width 116 height 18
click at [499, 271] on textarea at bounding box center [534, 266] width 95 height 11
type textarea "****"
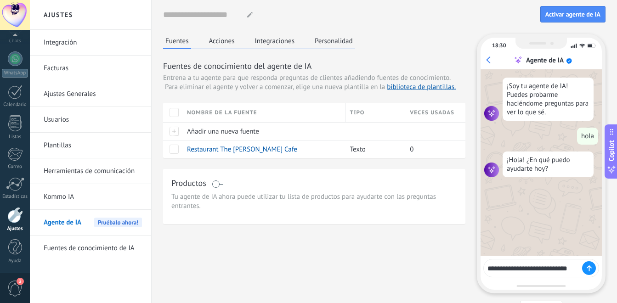
type textarea "**********"
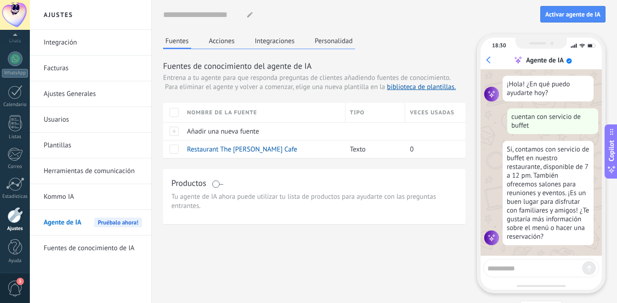
scroll to position [77, 0]
type textarea "**********"
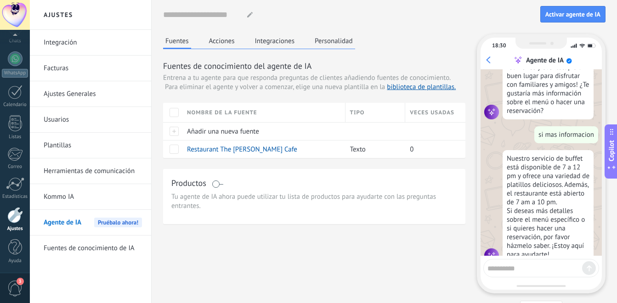
scroll to position [220, 0]
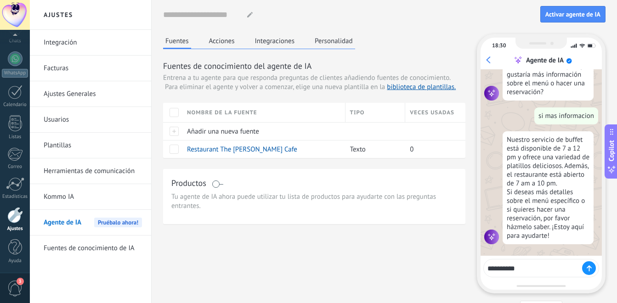
type textarea "**********"
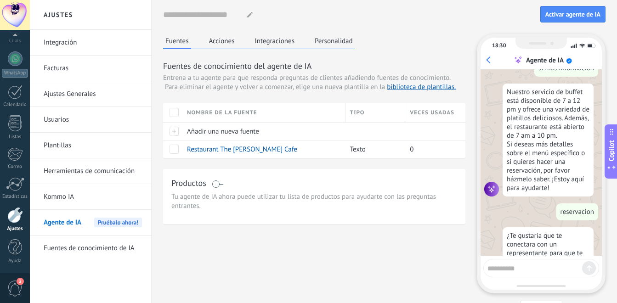
scroll to position [294, 0]
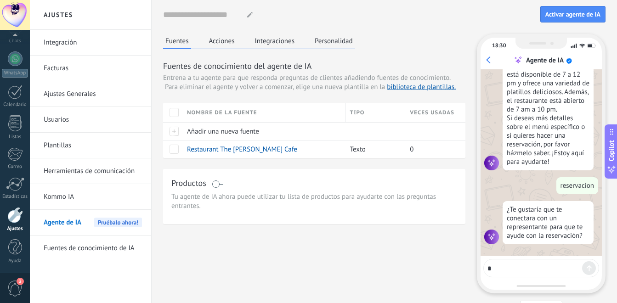
type textarea "**"
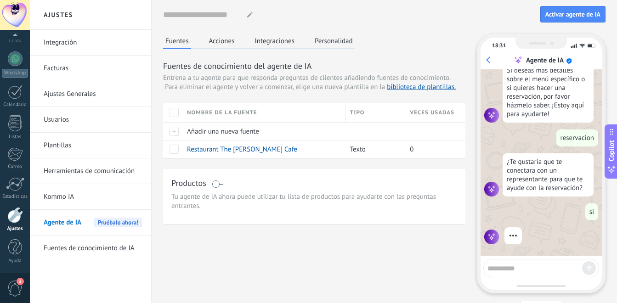
scroll to position [318, 0]
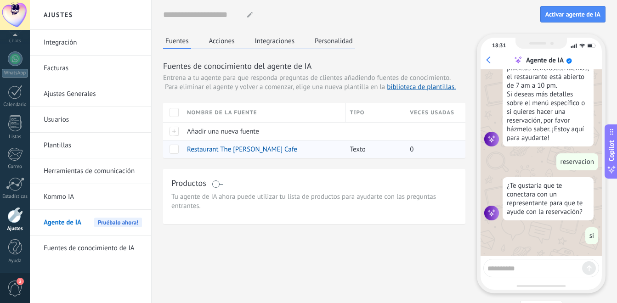
click at [177, 153] on span at bounding box center [173, 149] width 9 height 9
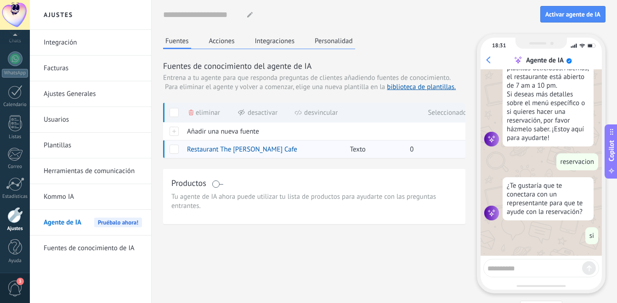
click at [177, 153] on span at bounding box center [173, 149] width 9 height 9
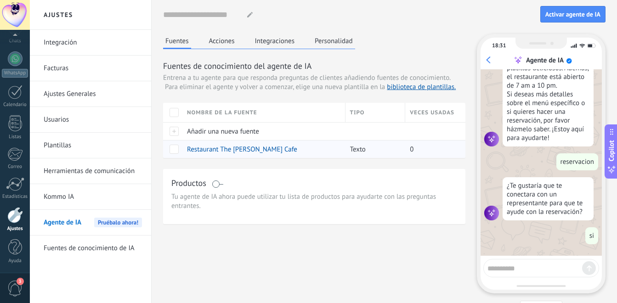
click at [210, 145] on span "Restaurant The [PERSON_NAME] Cafe" at bounding box center [242, 149] width 110 height 9
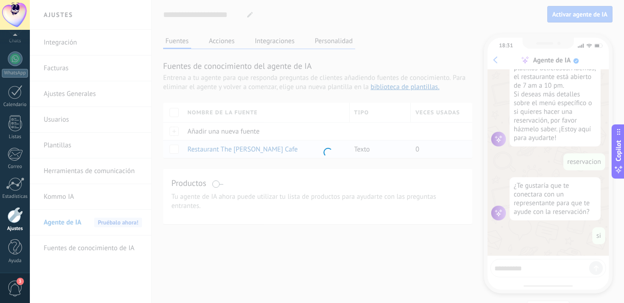
type input "**********"
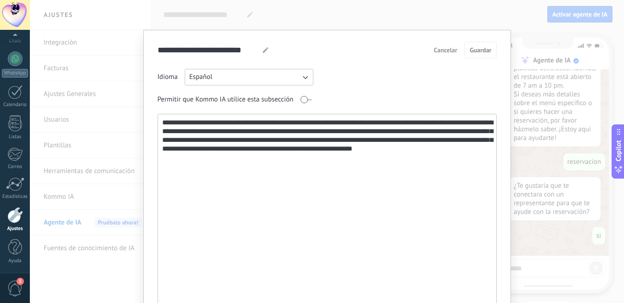
click at [195, 160] on textarea "**********" at bounding box center [326, 212] width 336 height 197
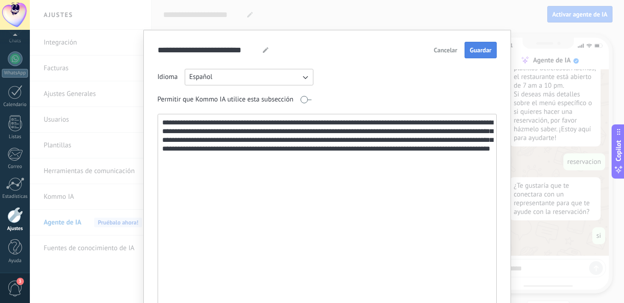
type textarea "**********"
click at [466, 49] on button "Guardar" at bounding box center [480, 50] width 32 height 17
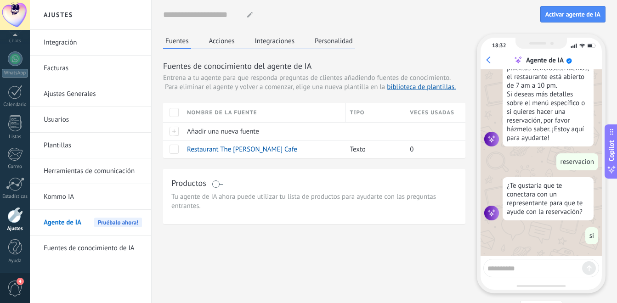
click at [337, 45] on button "Personalidad" at bounding box center [333, 41] width 43 height 14
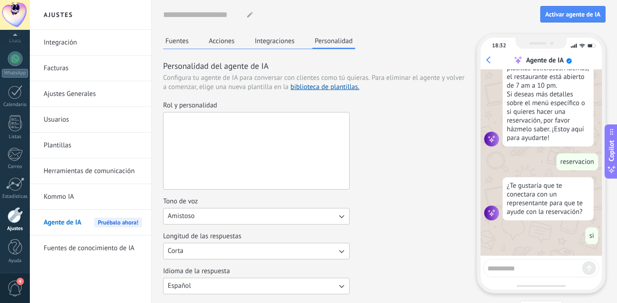
click at [192, 123] on textarea "Rol y personalidad" at bounding box center [255, 150] width 184 height 77
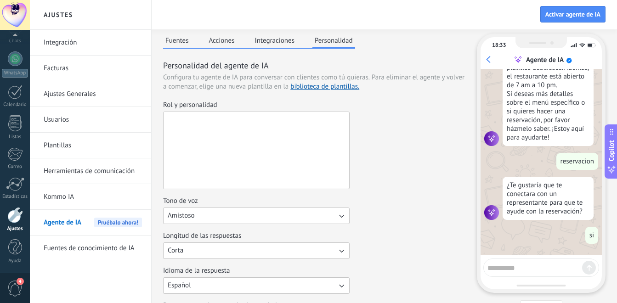
scroll to position [0, 0]
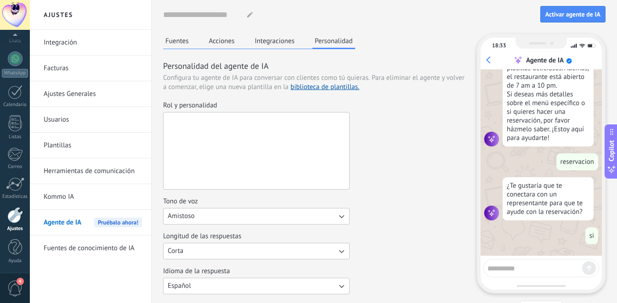
click at [287, 141] on textarea "Rol y personalidad" at bounding box center [255, 150] width 184 height 77
